Goal: Navigation & Orientation: Find specific page/section

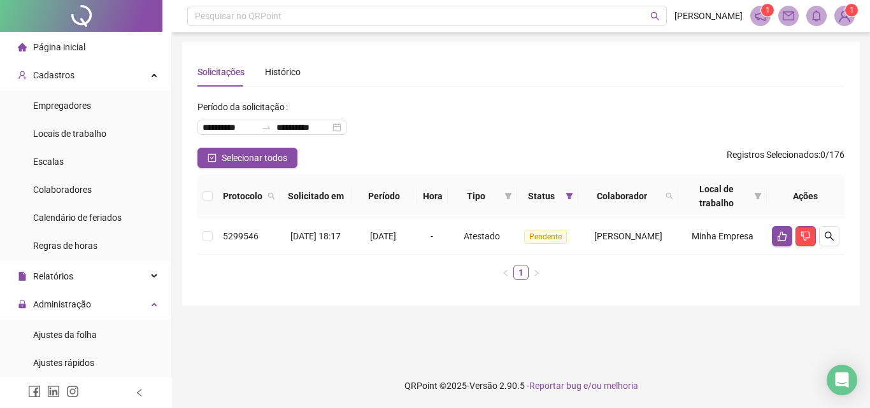
click at [56, 330] on span "Ajustes da folha" at bounding box center [65, 335] width 64 height 10
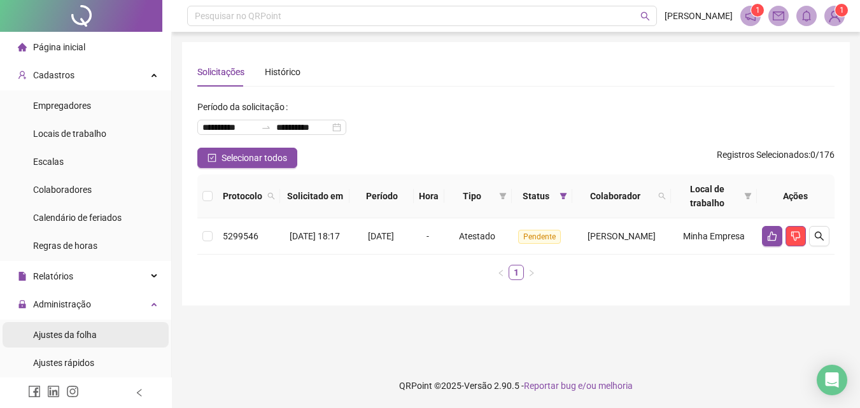
scroll to position [127, 0]
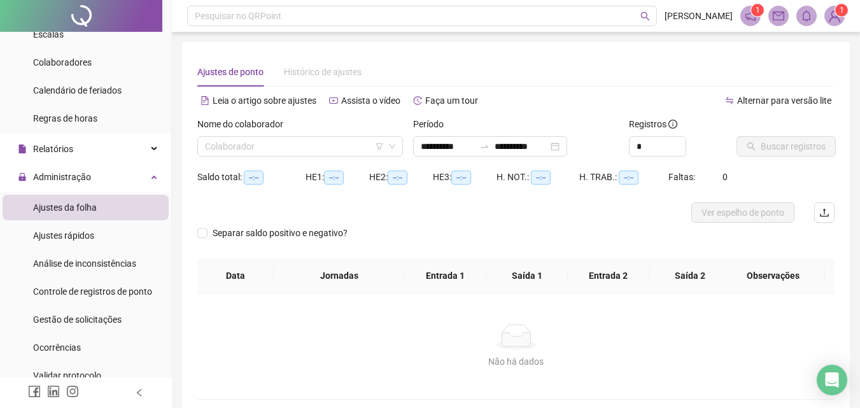
type input "**********"
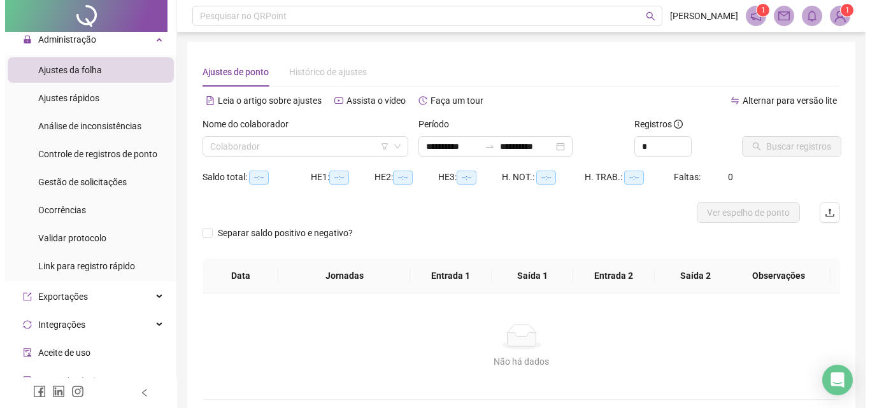
scroll to position [275, 0]
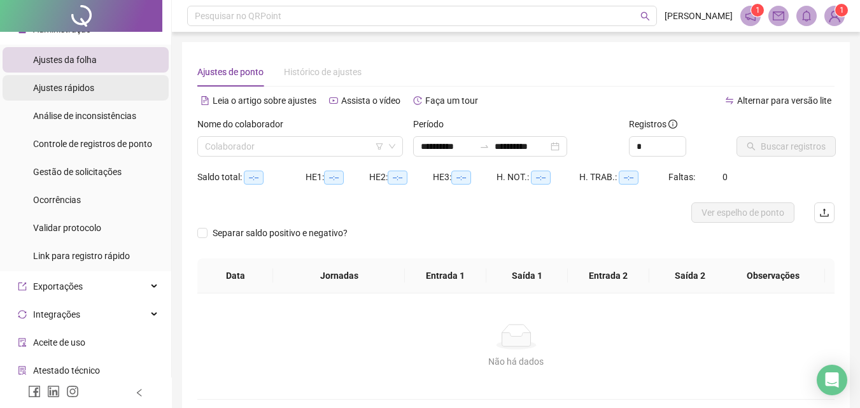
click at [62, 78] on div "Ajustes rápidos" at bounding box center [63, 87] width 61 height 25
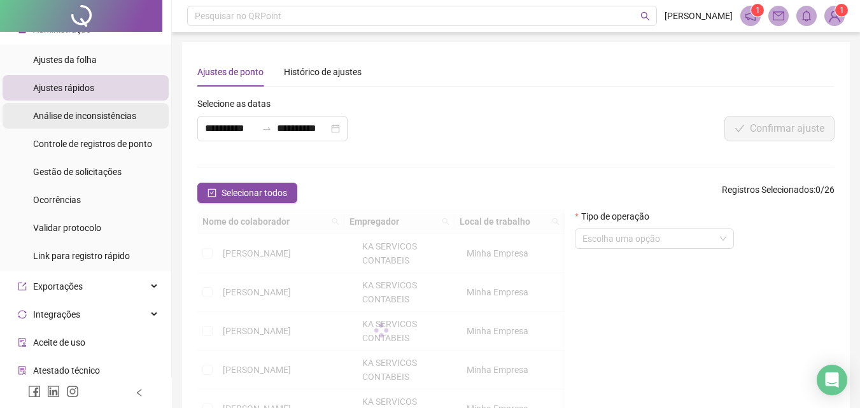
click at [67, 118] on span "Análise de inconsistências" at bounding box center [84, 116] width 103 height 10
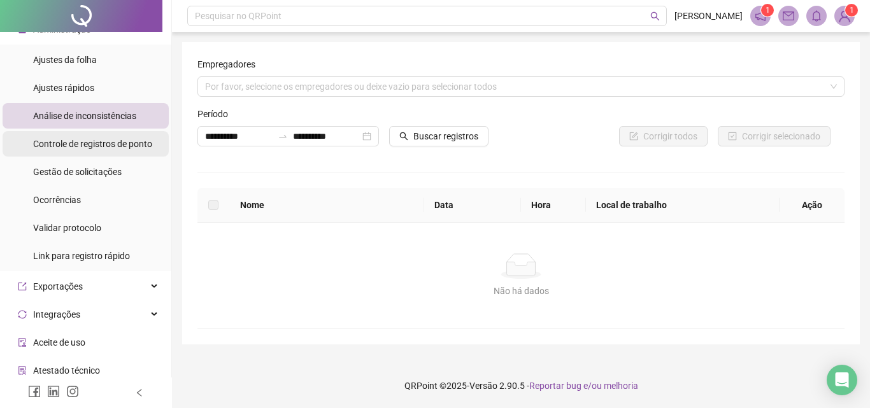
click at [90, 150] on div "Controle de registros de ponto" at bounding box center [92, 143] width 119 height 25
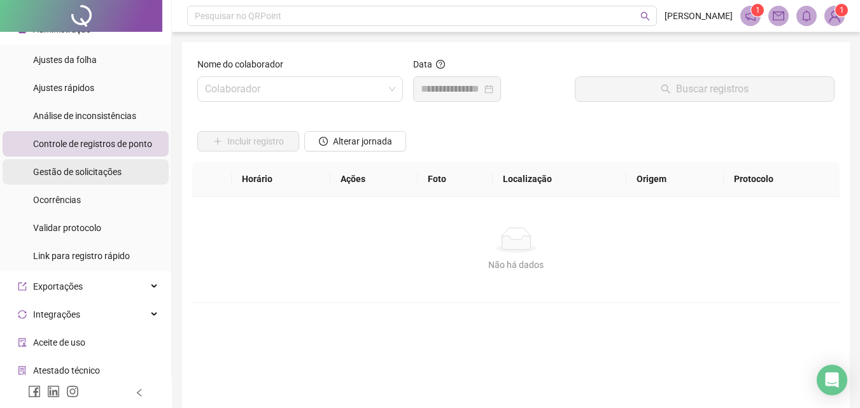
click at [82, 174] on span "Gestão de solicitações" at bounding box center [77, 172] width 89 height 10
